Goal: Navigation & Orientation: Find specific page/section

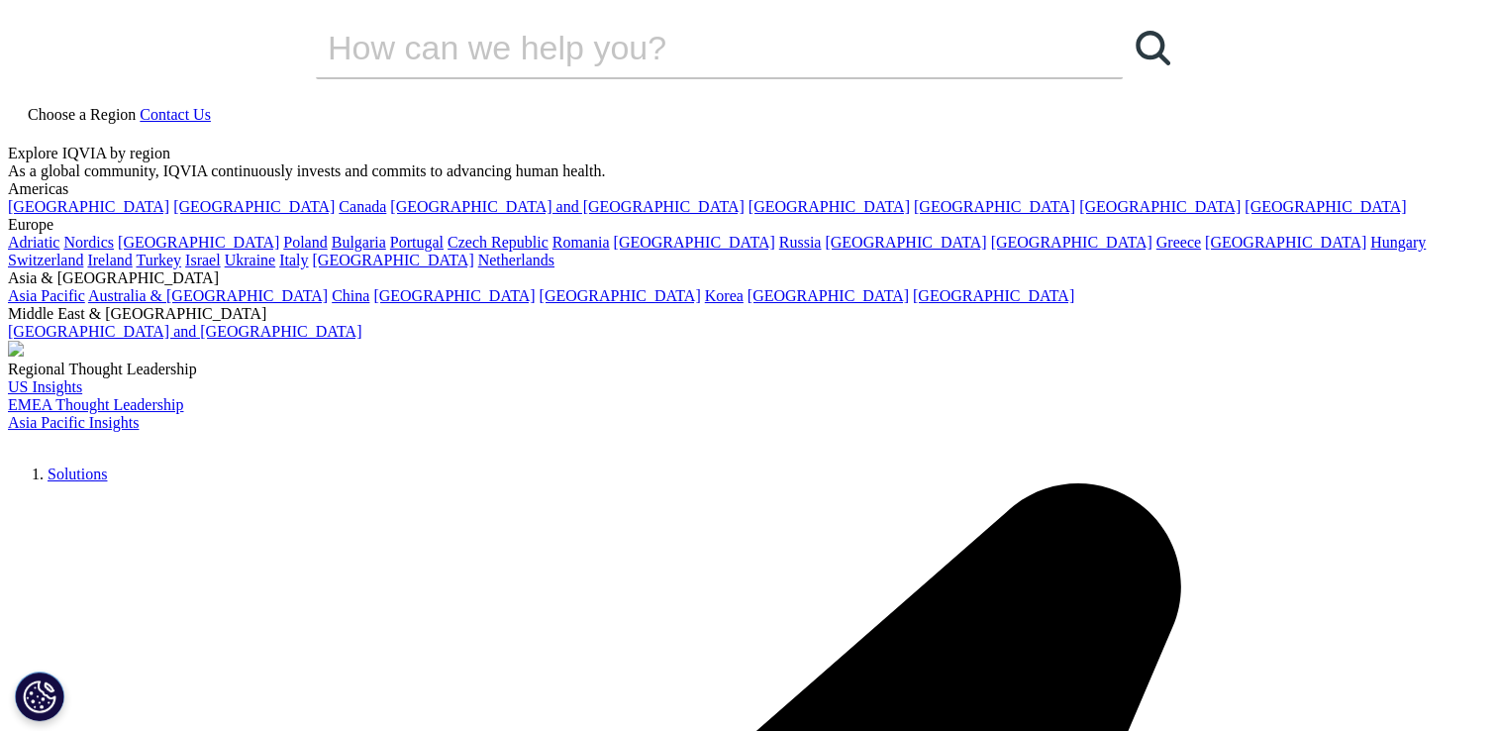
click at [8, 446] on img at bounding box center [8, 446] width 0 height 0
click at [140, 106] on link "Choose a Region" at bounding box center [74, 114] width 132 height 17
click at [1205, 250] on link "[GEOGRAPHIC_DATA]" at bounding box center [1285, 242] width 161 height 17
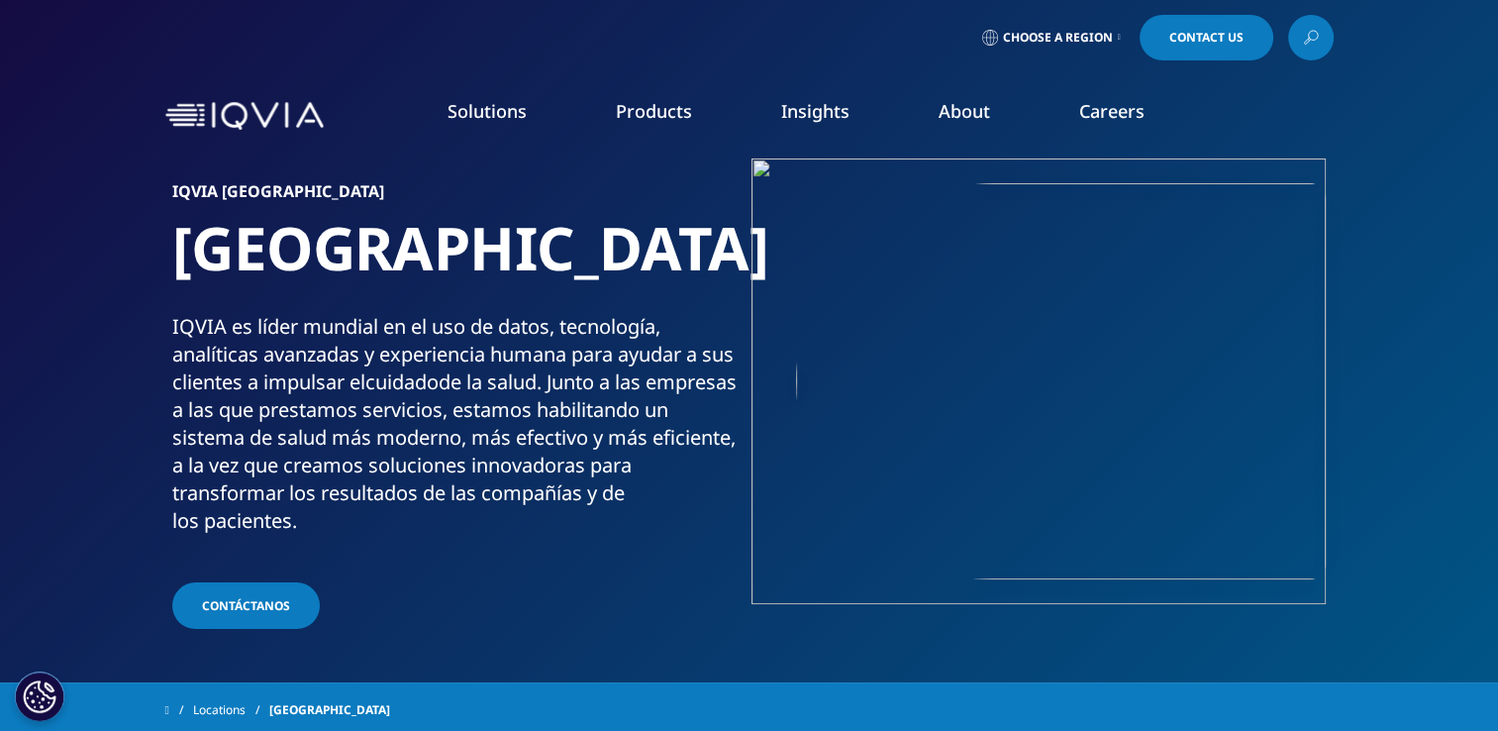
click at [90, 278] on link "Our Company" at bounding box center [208, 285] width 337 height 22
